Goal: Check status: Check status

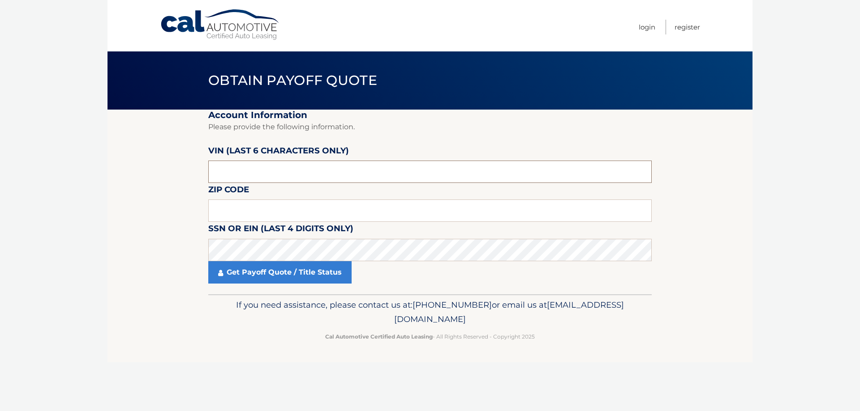
click at [385, 176] on input "text" at bounding box center [429, 172] width 443 height 22
paste input "414390"
type input "414390"
click at [368, 215] on input "text" at bounding box center [429, 211] width 443 height 22
type input "11787"
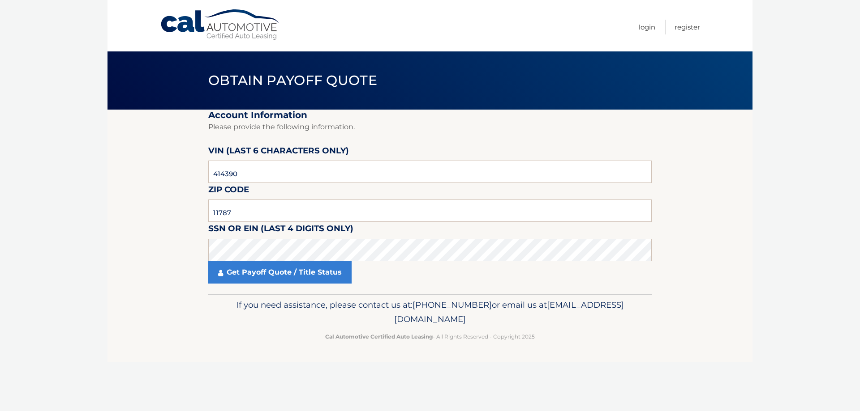
click at [849, 221] on body "Cal Automotive Menu Login Register Obtain Payoff Quote" at bounding box center [430, 205] width 860 height 411
click at [320, 264] on link "Get Payoff Quote / Title Status" at bounding box center [279, 272] width 143 height 22
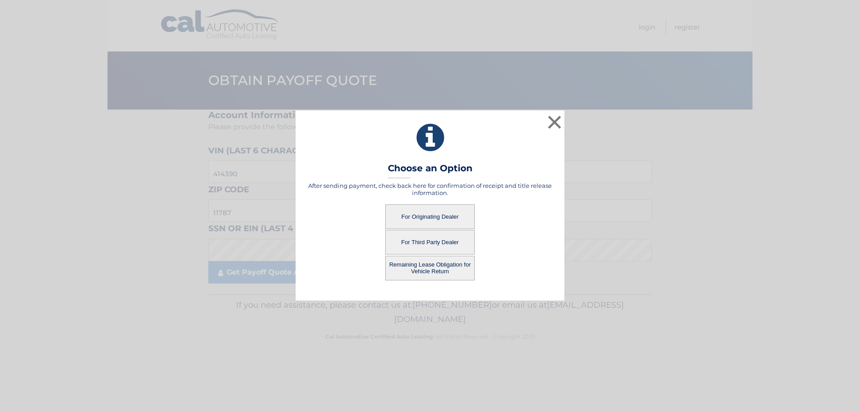
click at [439, 215] on button "For Originating Dealer" at bounding box center [430, 217] width 90 height 25
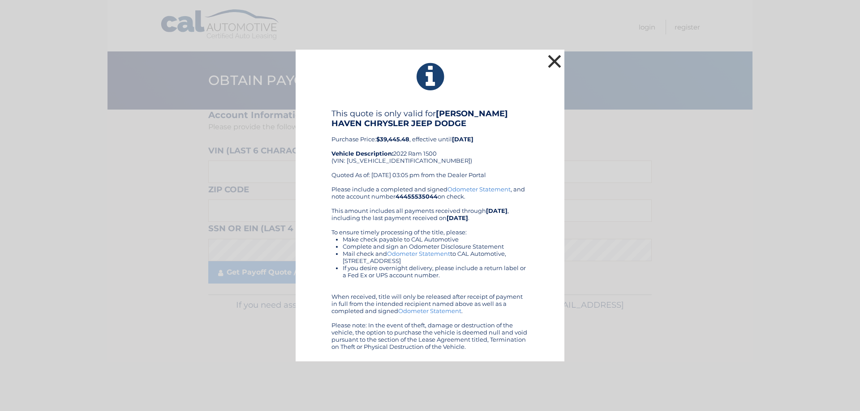
click at [549, 61] on button "×" at bounding box center [554, 61] width 18 height 18
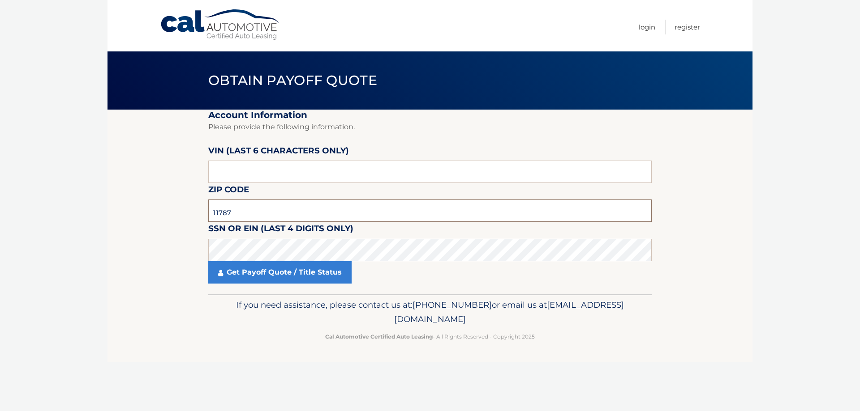
type input "11787"
click at [306, 175] on input "text" at bounding box center [429, 172] width 443 height 22
paste input "414390"
type input "414390"
click at [271, 270] on link "Get Payoff Quote / Title Status" at bounding box center [279, 272] width 143 height 22
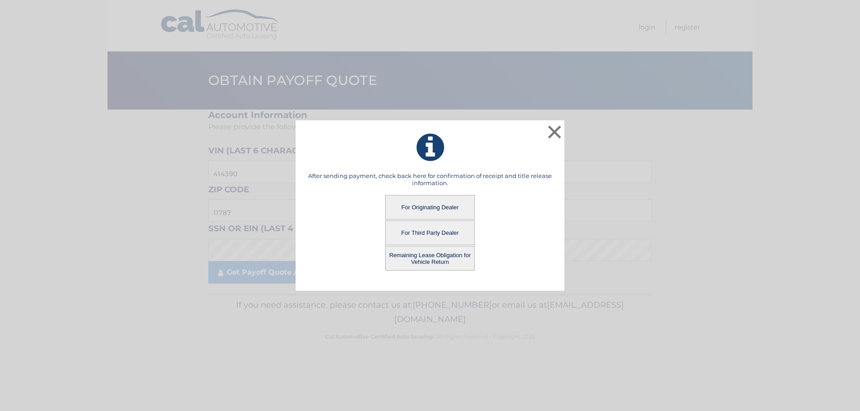
click at [436, 253] on button "Remaining Lease Obligation for Vehicle Return" at bounding box center [430, 258] width 90 height 25
